Goal: Task Accomplishment & Management: Use online tool/utility

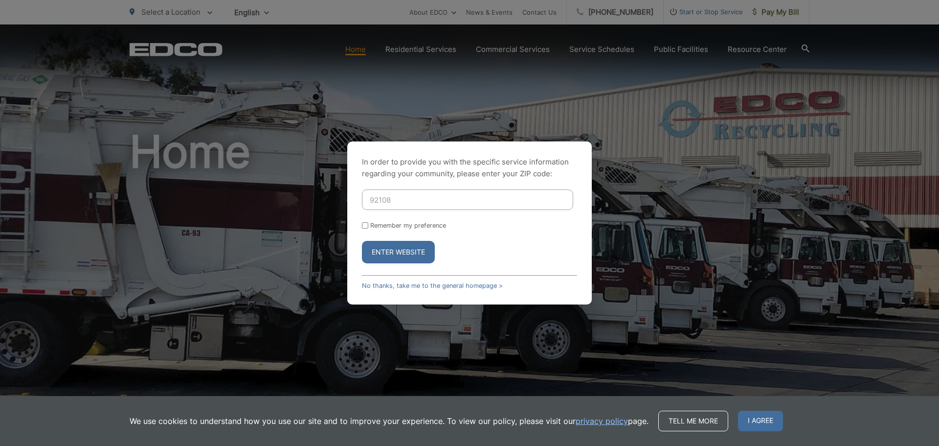
type input "92108"
click at [402, 250] on button "Enter Website" at bounding box center [398, 252] width 73 height 23
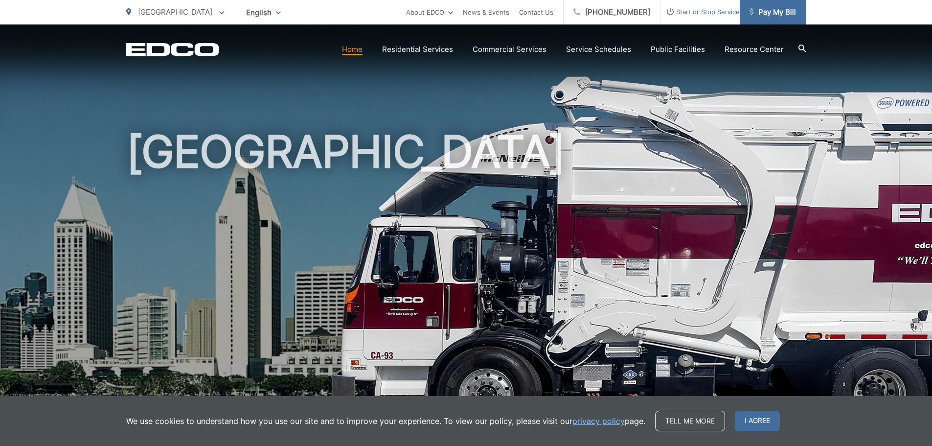
click at [774, 15] on span "Pay My Bill" at bounding box center [772, 12] width 46 height 12
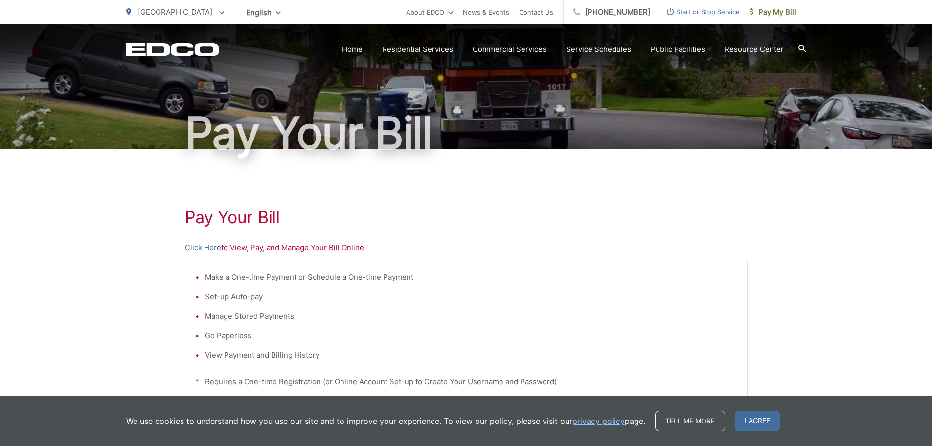
scroll to position [103, 0]
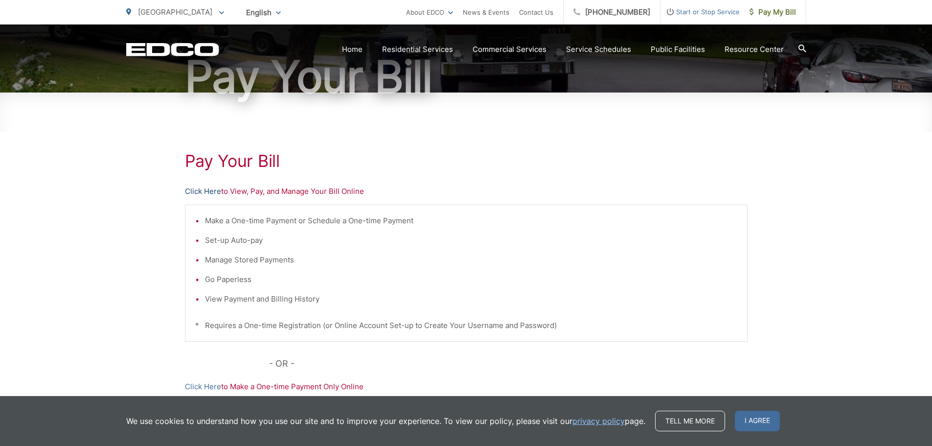
click at [205, 187] on link "Click Here" at bounding box center [203, 191] width 36 height 12
